Goal: Find specific page/section: Find specific page/section

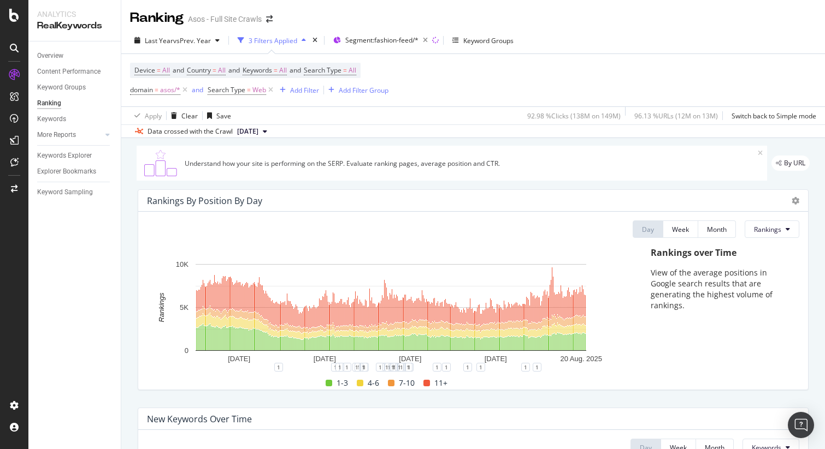
scroll to position [1080, 0]
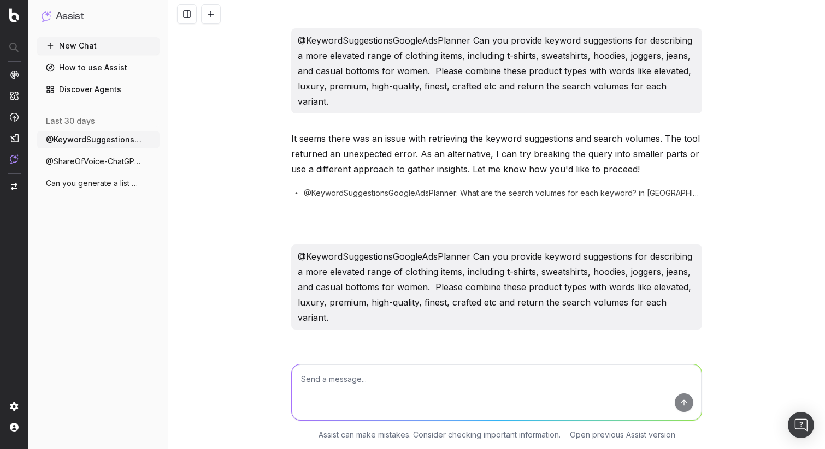
scroll to position [1706, 0]
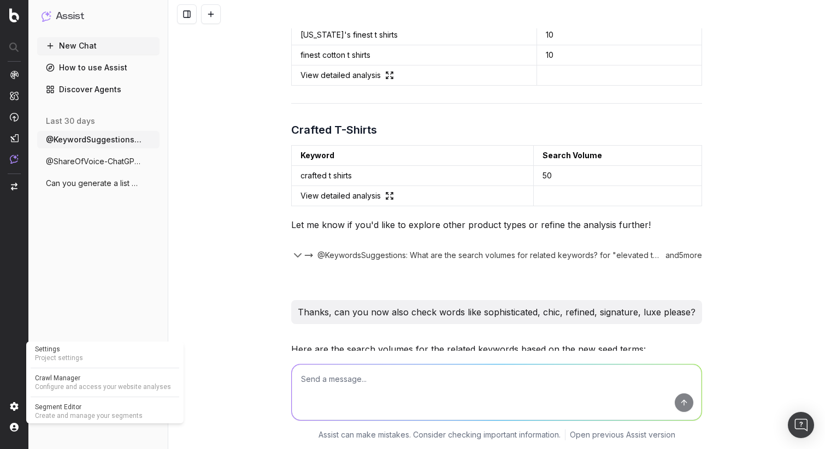
click at [16, 408] on img at bounding box center [14, 406] width 9 height 9
click at [13, 405] on img at bounding box center [14, 406] width 9 height 9
click at [16, 406] on img at bounding box center [14, 406] width 9 height 9
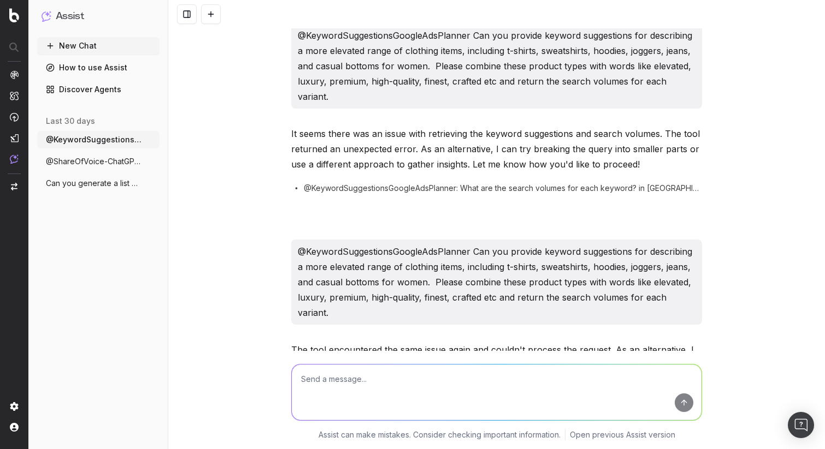
scroll to position [0, 0]
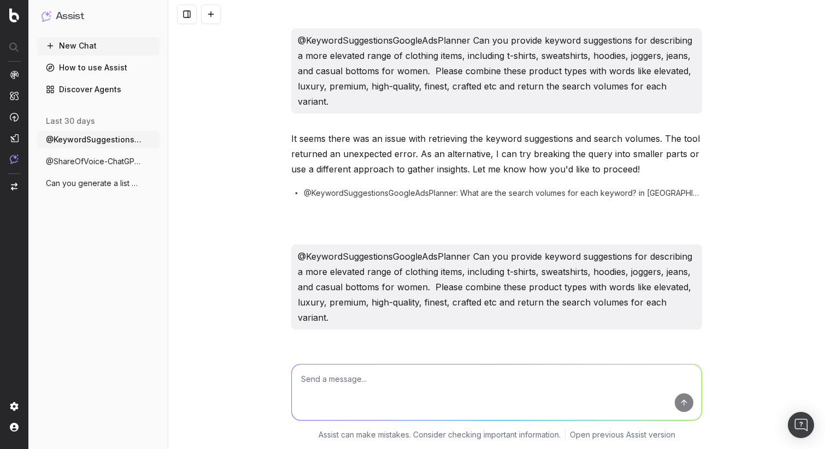
click at [15, 20] on img at bounding box center [14, 15] width 10 height 14
